Goal: Navigation & Orientation: Understand site structure

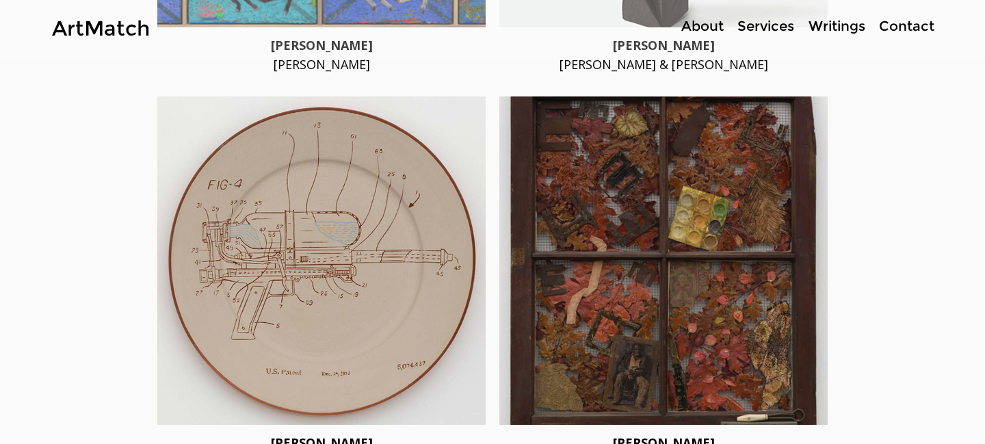
scroll to position [2288, 0]
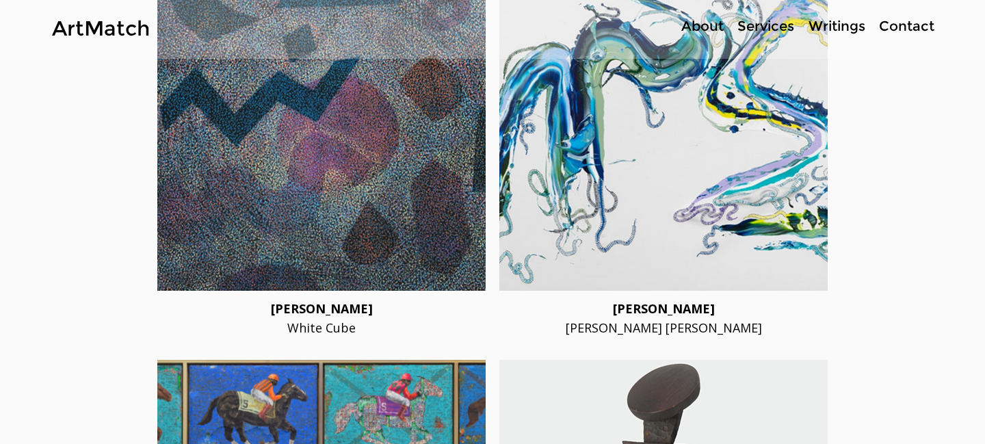
click at [909, 29] on p "Contact" at bounding box center [906, 26] width 69 height 20
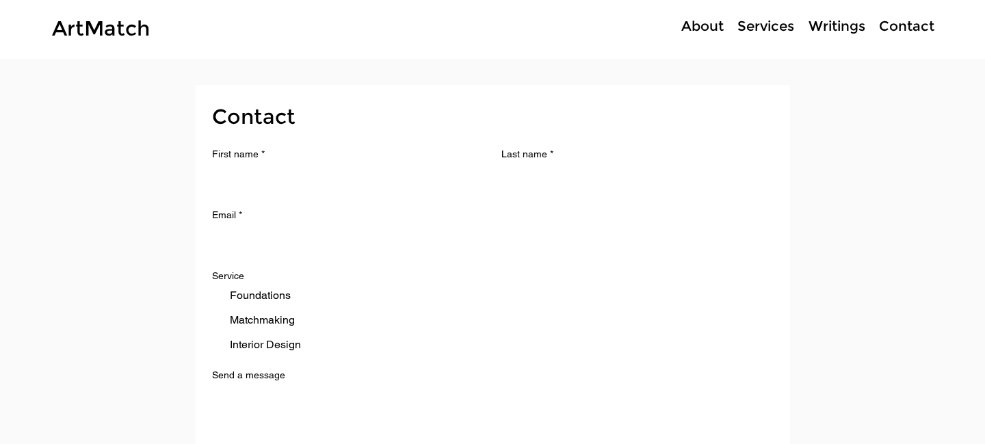
click at [703, 29] on p "About" at bounding box center [702, 26] width 56 height 20
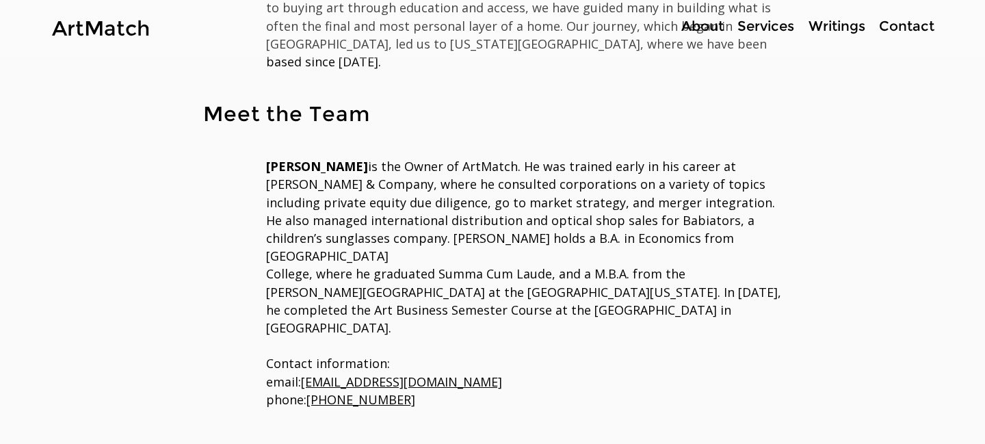
scroll to position [566, 0]
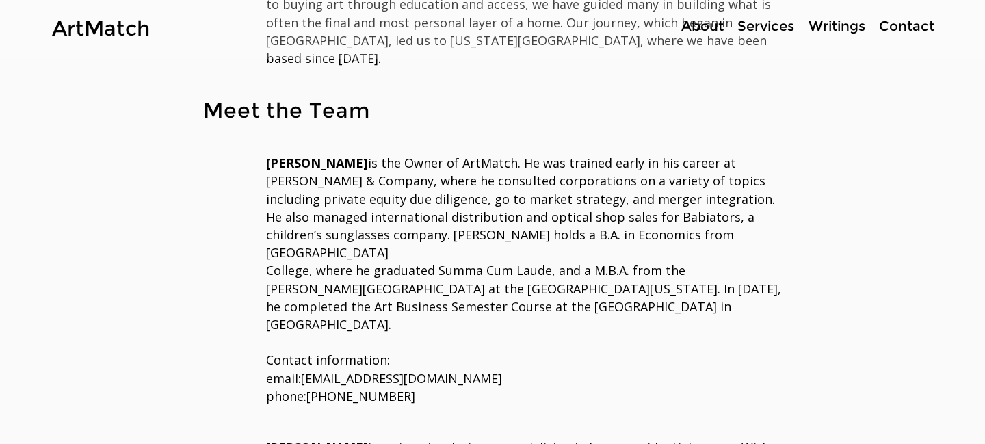
drag, startPoint x: 266, startPoint y: 140, endPoint x: 368, endPoint y: 139, distance: 101.9
click at [368, 155] on span "Anthony Roberts" at bounding box center [317, 163] width 102 height 16
copy span "Anthony Roberts"
click at [500, 360] on div "main content" at bounding box center [492, 431] width 670 height 713
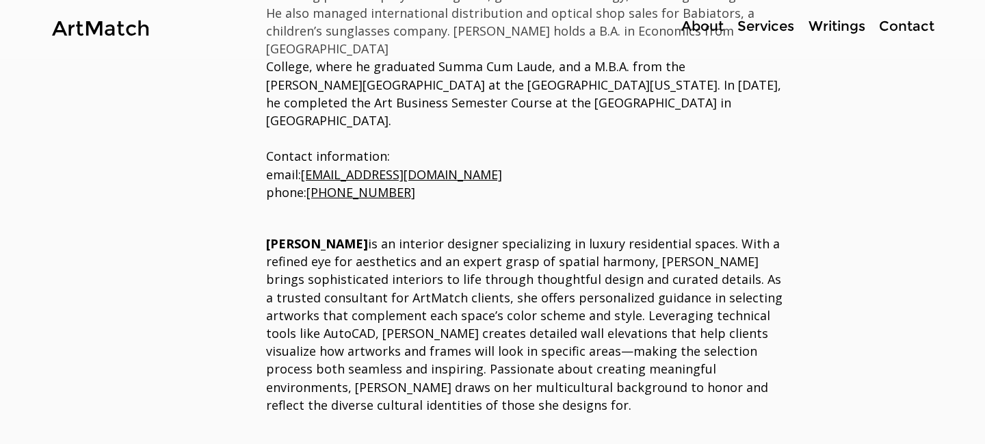
scroll to position [0, 0]
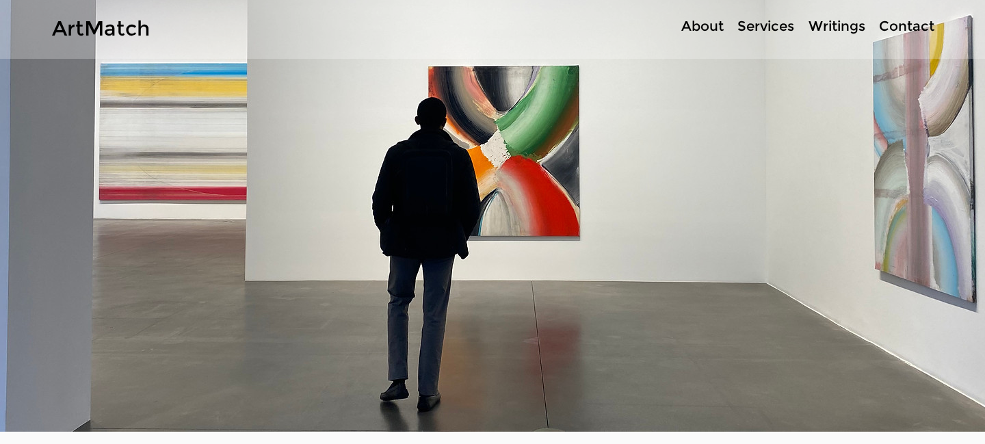
click at [713, 31] on p "About" at bounding box center [702, 26] width 56 height 20
click at [778, 25] on p "Services" at bounding box center [765, 26] width 70 height 20
